Goal: Information Seeking & Learning: Learn about a topic

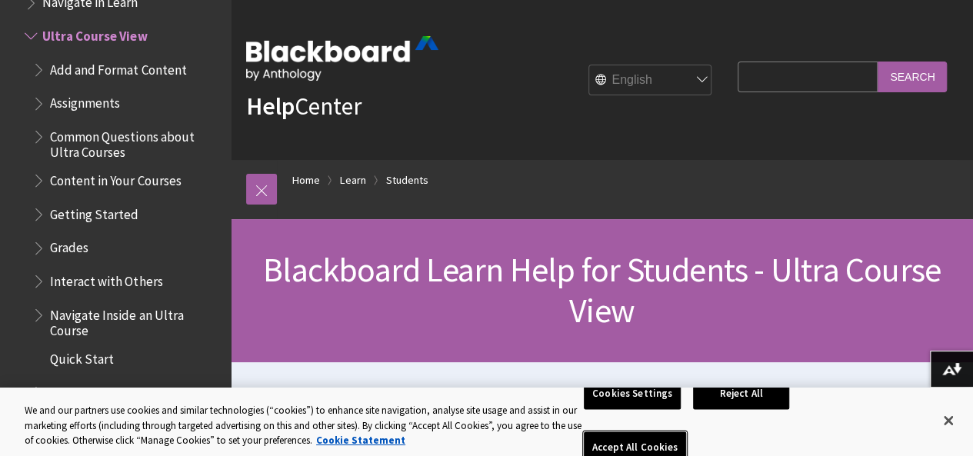
click at [686, 432] on button "Accept All Cookies" at bounding box center [635, 448] width 102 height 32
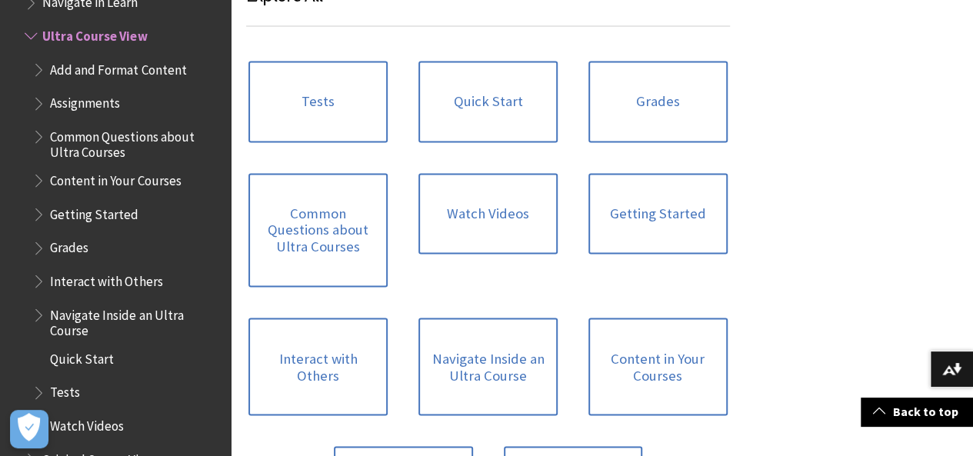
scroll to position [1113, 0]
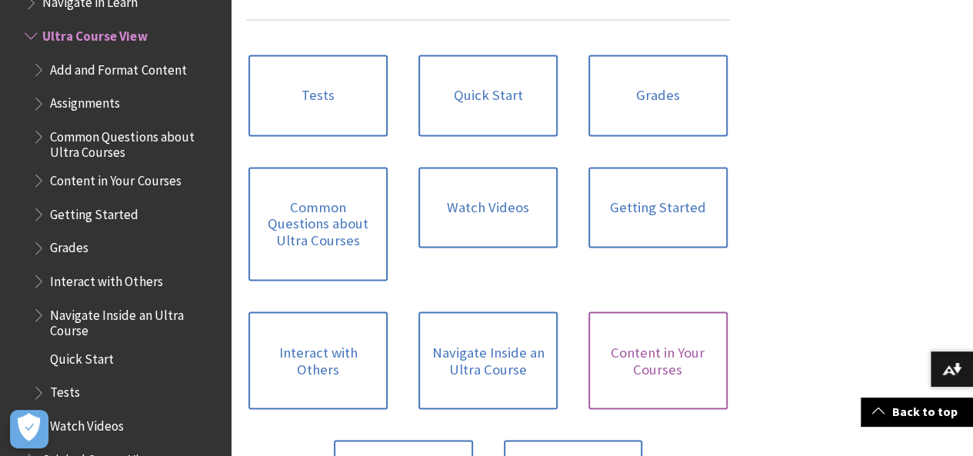
click at [589, 401] on link "Content in Your Courses" at bounding box center [658, 361] width 139 height 98
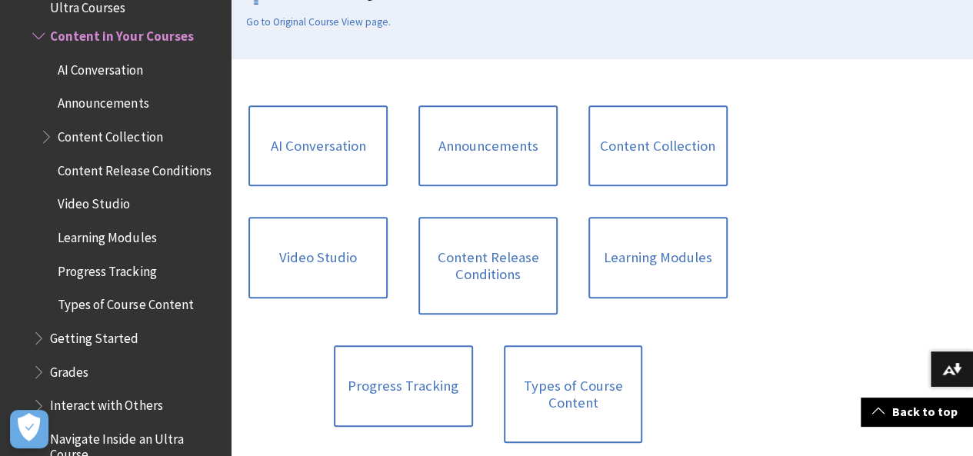
scroll to position [394, 0]
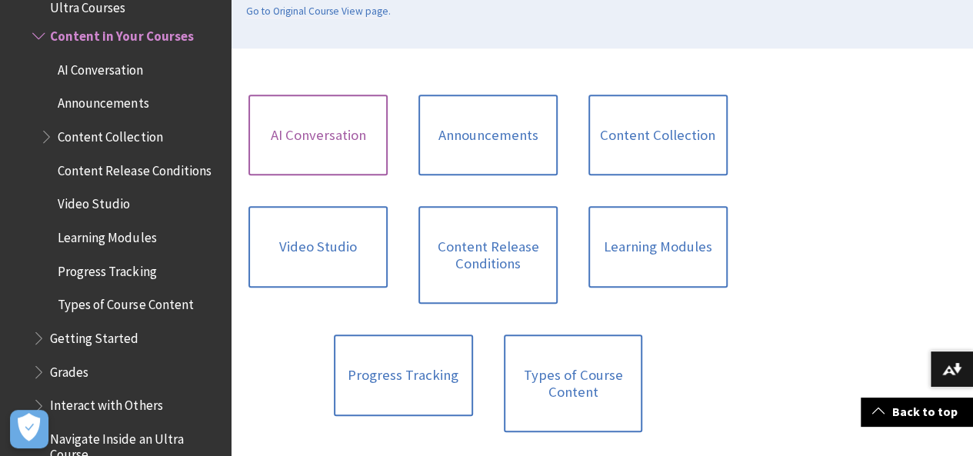
click at [290, 143] on link "AI Conversation" at bounding box center [318, 136] width 139 height 82
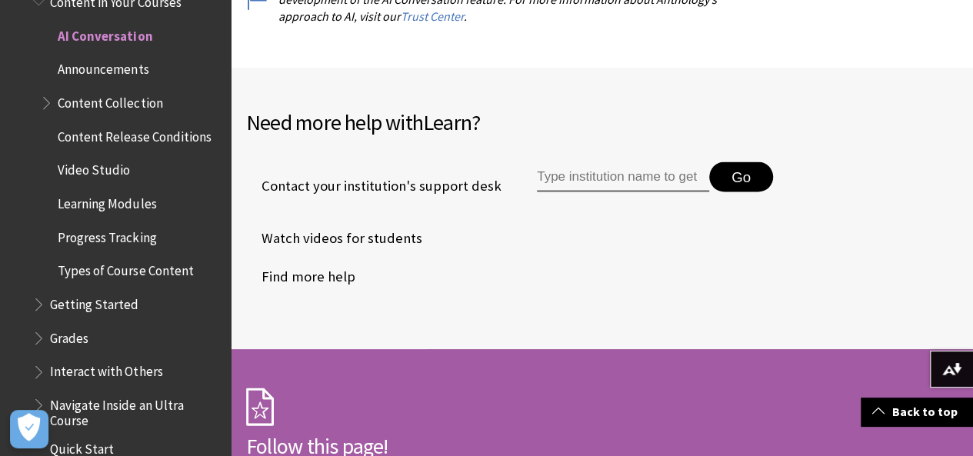
scroll to position [1679, 0]
